Goal: Task Accomplishment & Management: Use online tool/utility

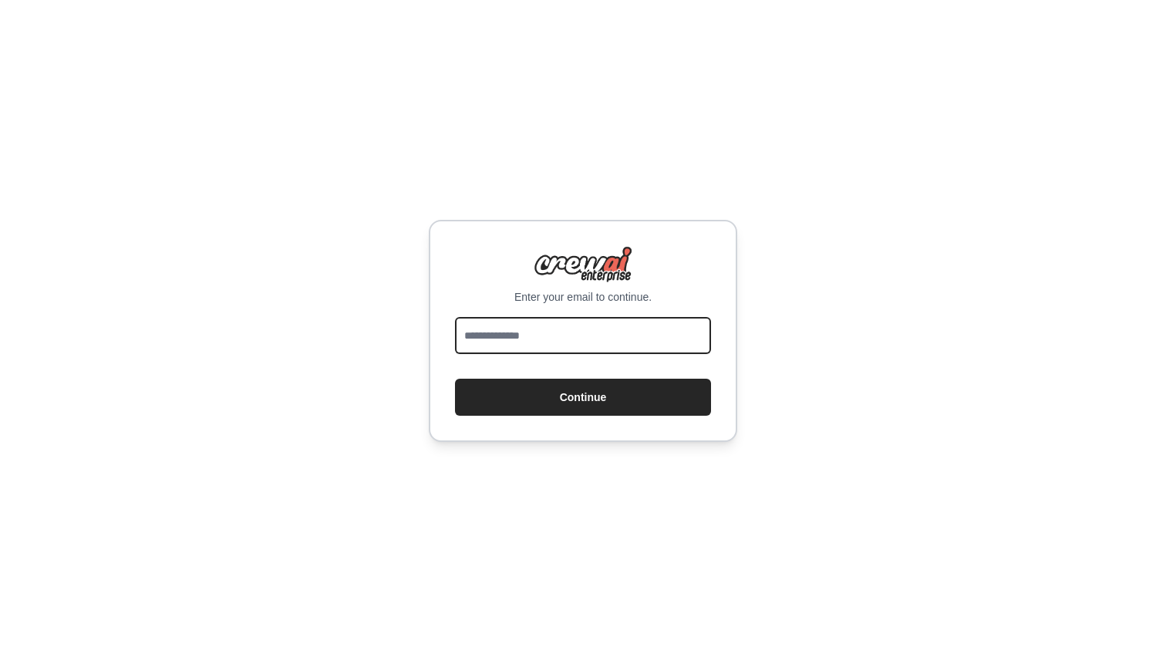
click at [568, 318] on input "email" at bounding box center [583, 335] width 256 height 37
click at [522, 334] on input "email" at bounding box center [583, 335] width 256 height 37
type input "**********"
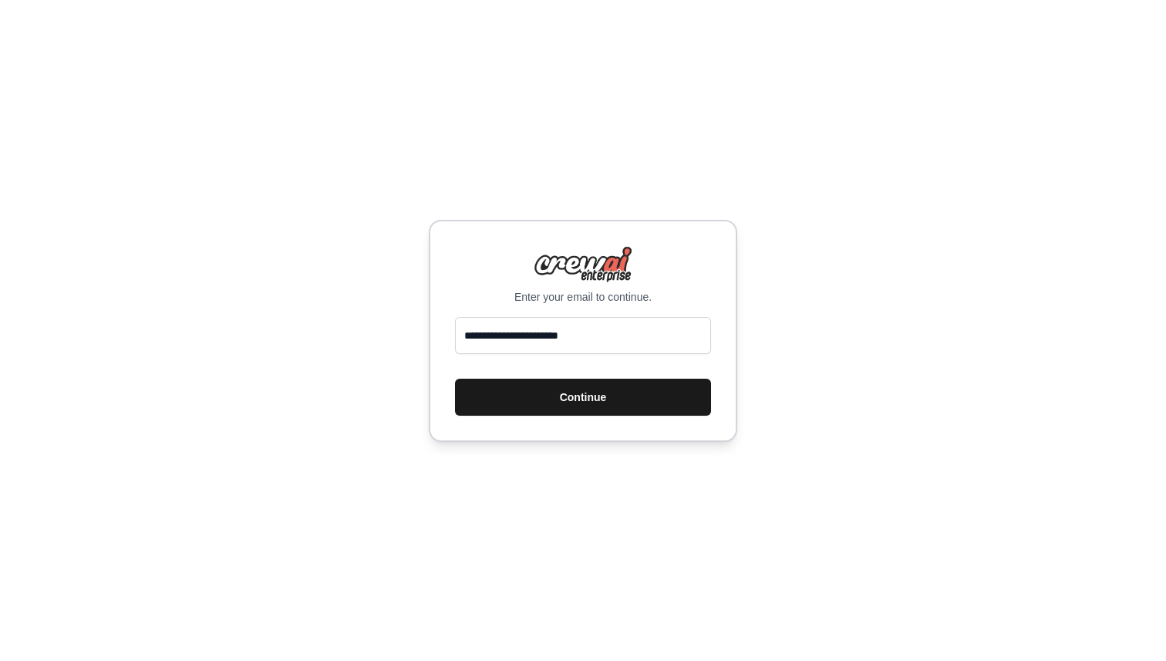
click at [610, 398] on button "Continue" at bounding box center [583, 397] width 256 height 37
click at [574, 396] on button "Continue" at bounding box center [583, 397] width 256 height 37
click at [571, 391] on button "Continue" at bounding box center [583, 397] width 256 height 37
click at [554, 406] on button "Continue" at bounding box center [583, 397] width 256 height 37
click at [555, 406] on button "Continue" at bounding box center [583, 397] width 256 height 37
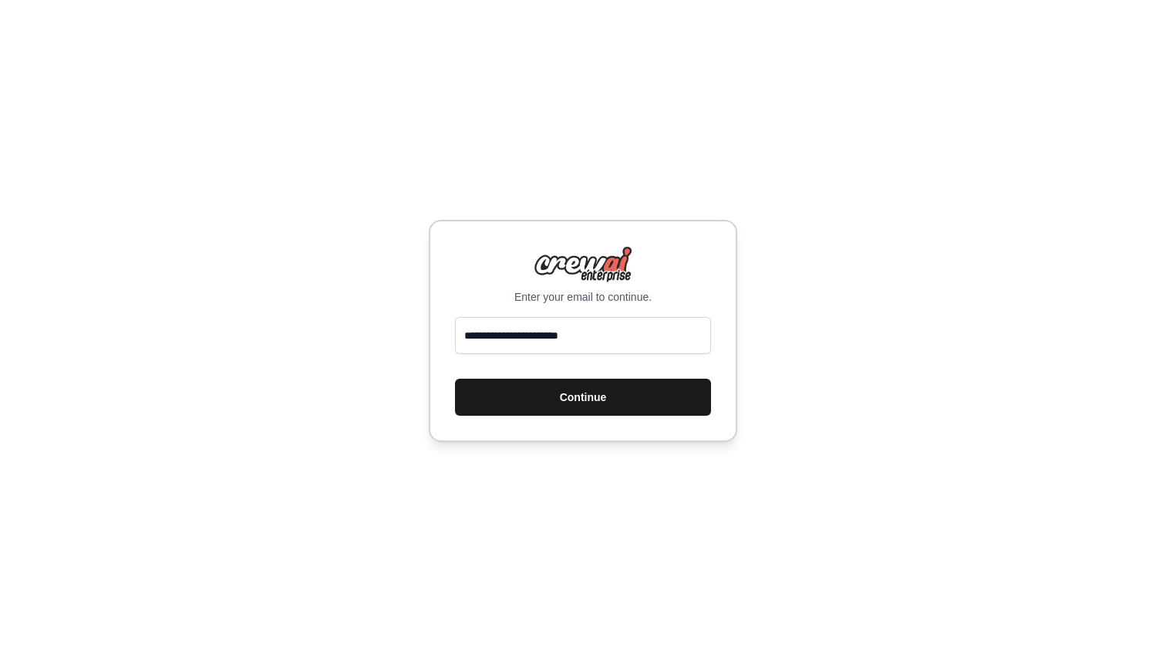
click at [555, 403] on button "Continue" at bounding box center [583, 397] width 256 height 37
click at [560, 393] on button "Continue" at bounding box center [583, 397] width 256 height 37
click at [560, 390] on button "Continue" at bounding box center [583, 397] width 256 height 37
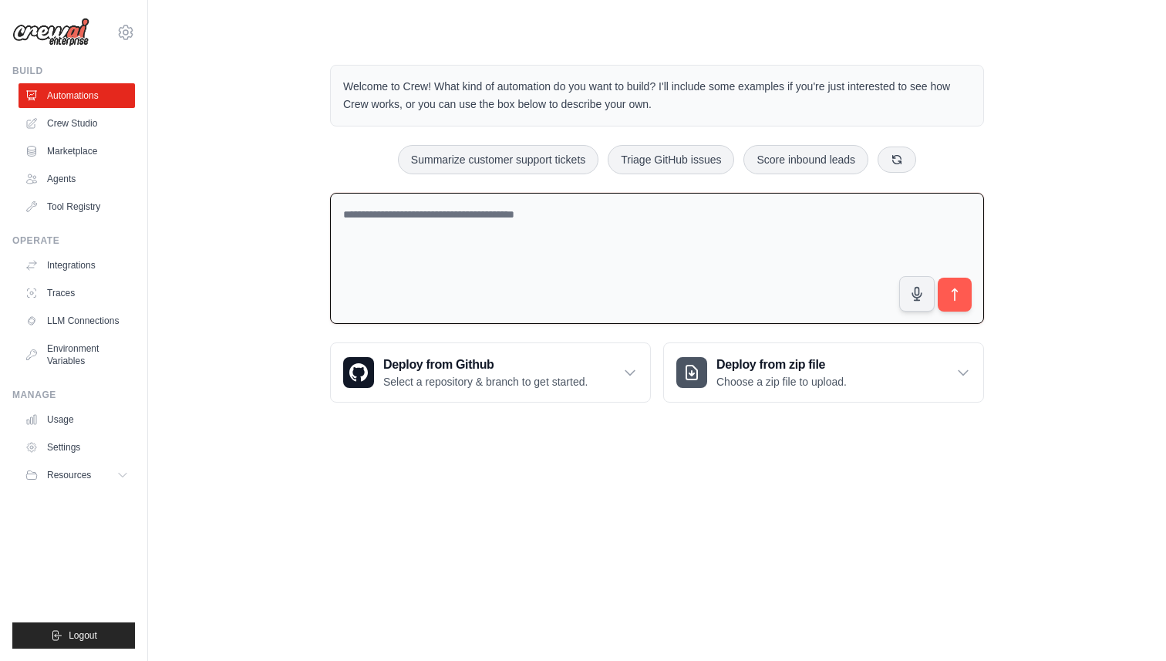
click at [563, 234] on textarea at bounding box center [657, 259] width 654 height 132
click at [553, 208] on textarea at bounding box center [657, 259] width 654 height 132
click at [102, 126] on link "Crew Studio" at bounding box center [78, 123] width 116 height 25
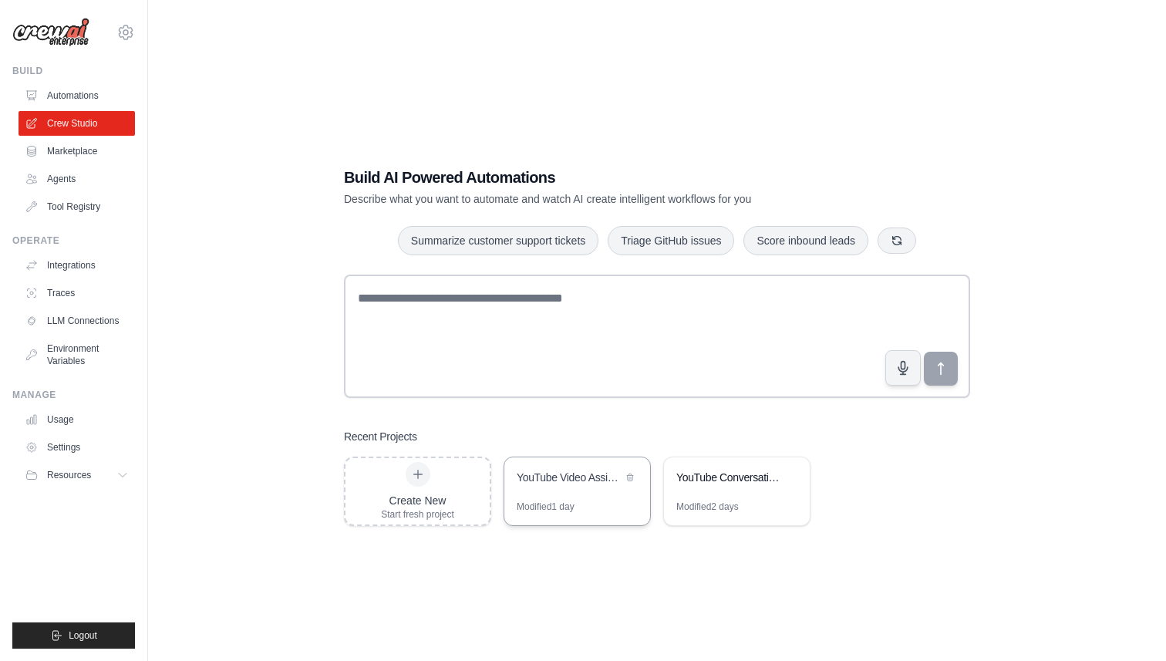
click at [574, 497] on div "YouTube Video Assistant" at bounding box center [577, 478] width 146 height 43
click at [575, 489] on div "YouTube Video Assistant" at bounding box center [577, 478] width 146 height 43
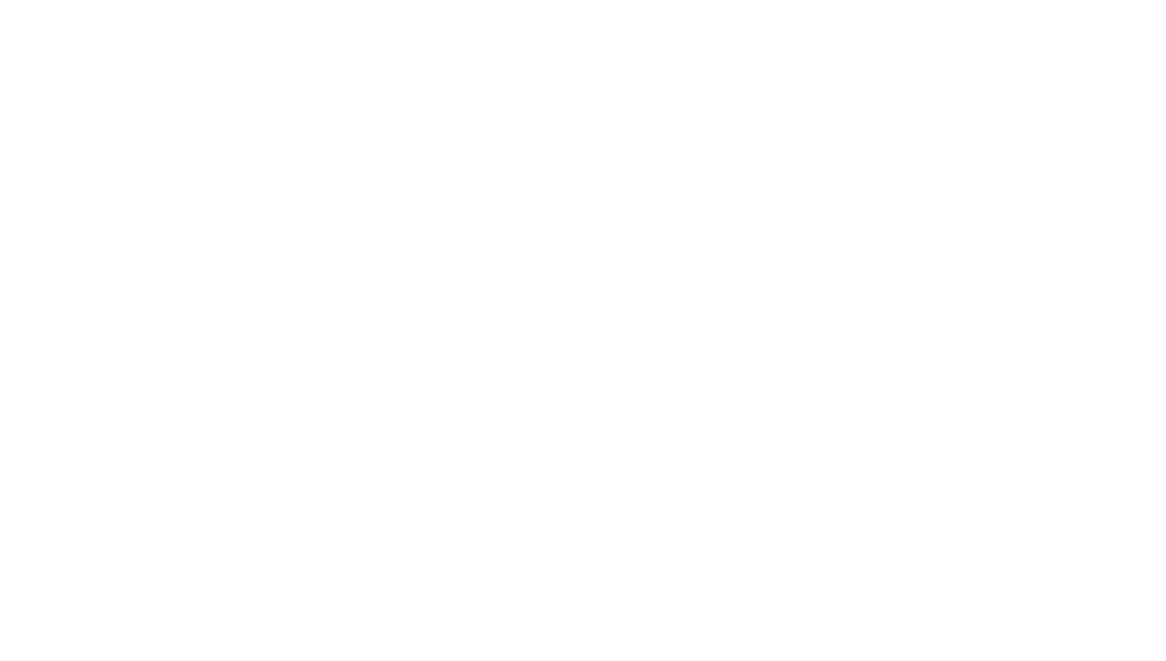
click at [572, 0] on html at bounding box center [583, 0] width 1166 height 0
click at [570, 0] on html at bounding box center [583, 0] width 1166 height 0
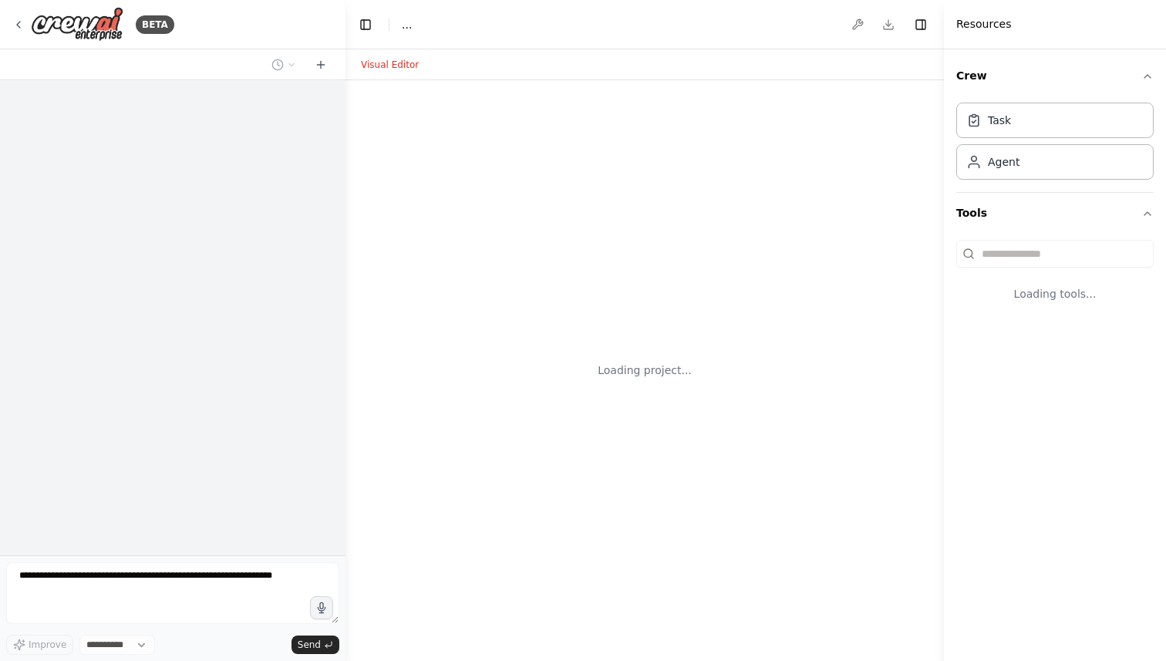
select select "****"
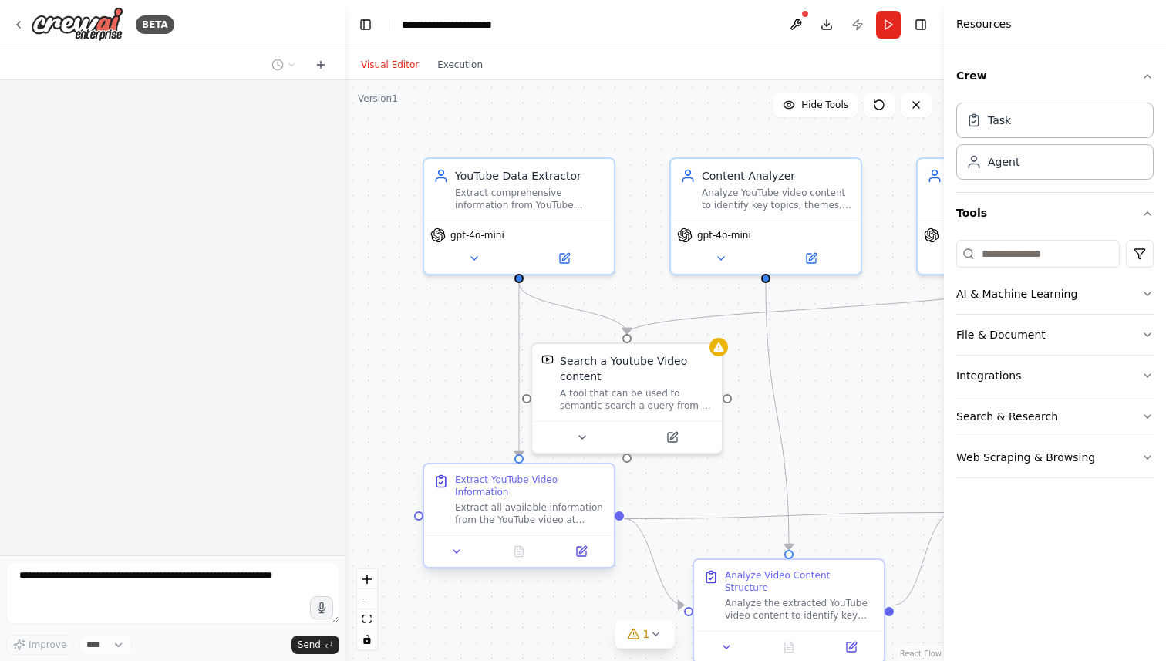
scroll to position [1417, 0]
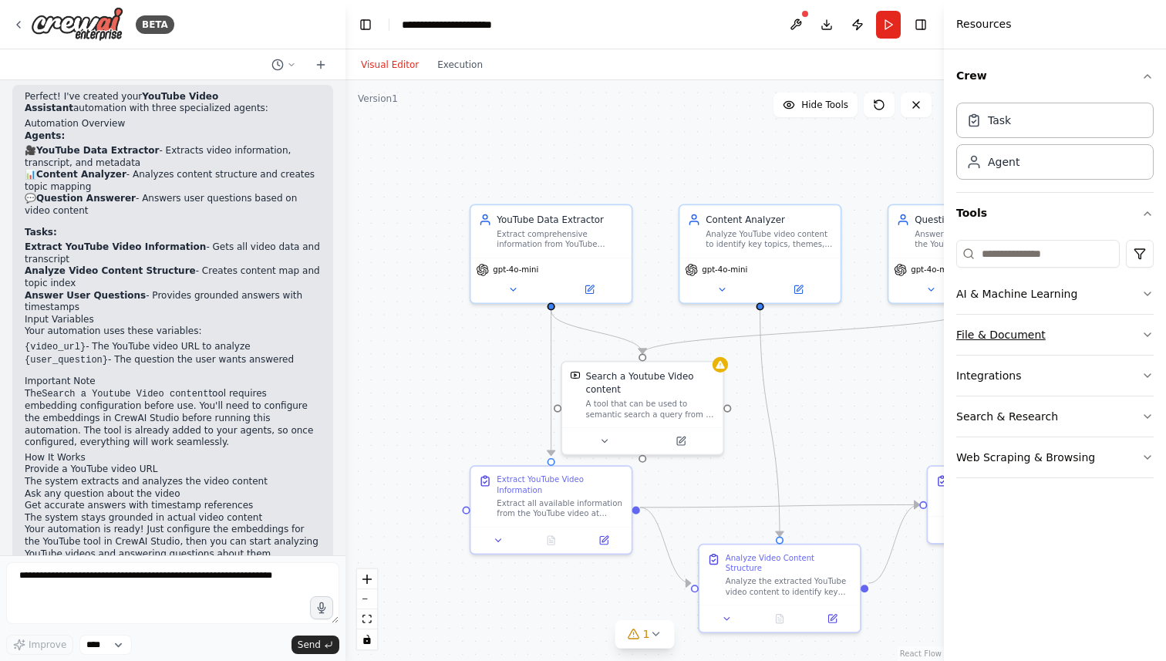
click at [961, 333] on button "File & Document" at bounding box center [1054, 335] width 197 height 40
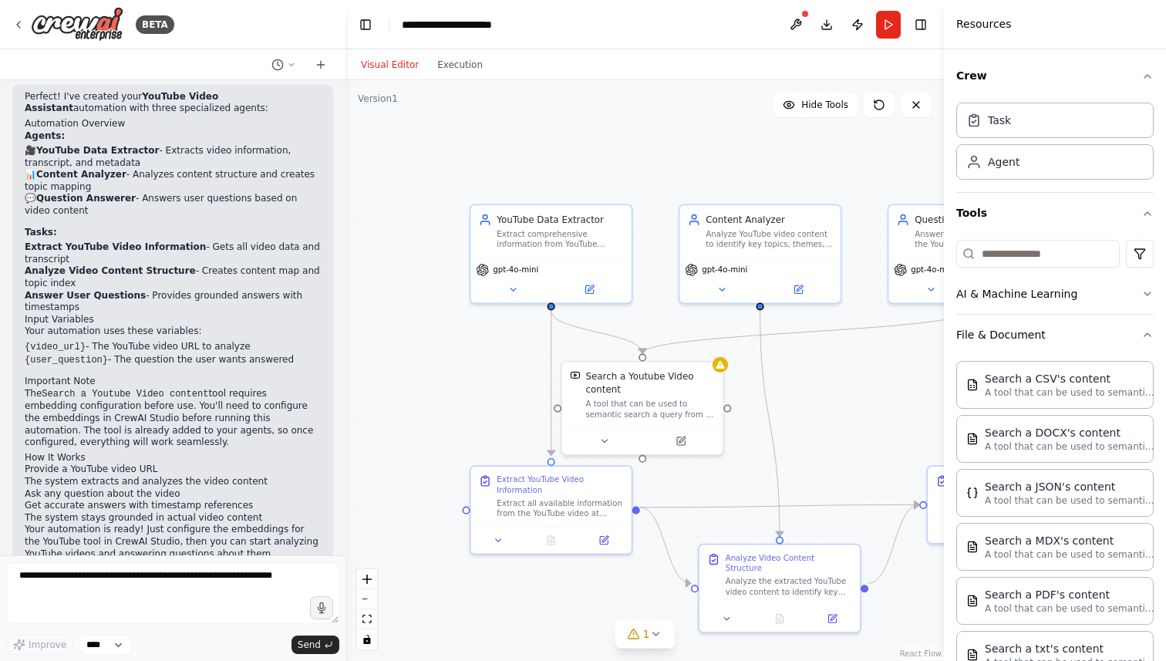
click at [377, 332] on div ".deletable-edge-delete-btn { width: 20px; height: 20px; border: 0px solid #ffff…" at bounding box center [644, 370] width 598 height 581
